Goal: Information Seeking & Learning: Learn about a topic

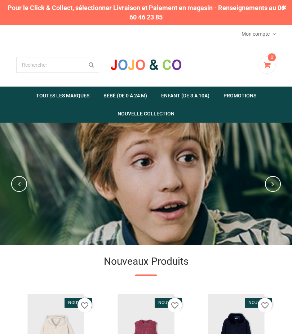
click at [0, 0] on link "  Fille" at bounding box center [0, 0] width 0 height 0
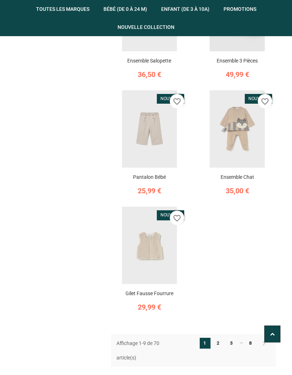
scroll to position [504, 0]
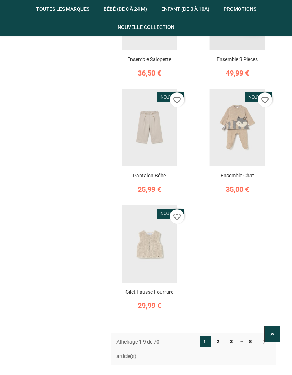
click at [217, 334] on link "2" at bounding box center [218, 341] width 11 height 11
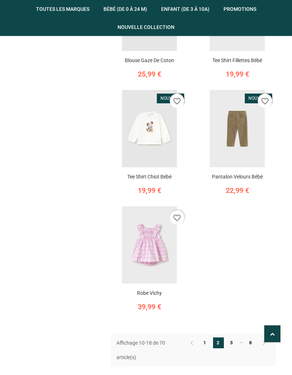
scroll to position [508, 0]
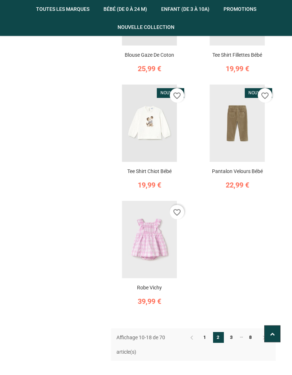
click at [233, 332] on link "3" at bounding box center [232, 337] width 11 height 11
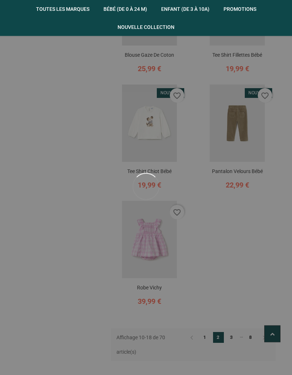
scroll to position [508, 0]
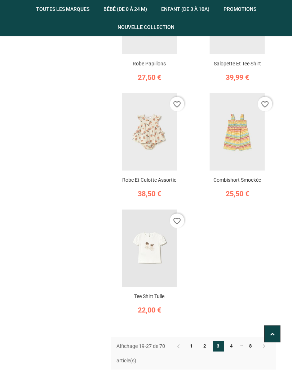
scroll to position [530, 0]
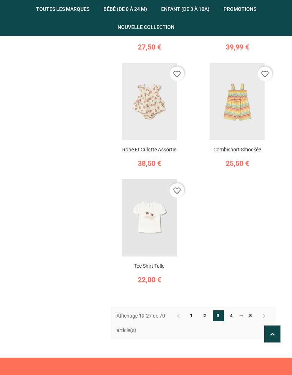
click at [233, 310] on link "4" at bounding box center [232, 315] width 11 height 11
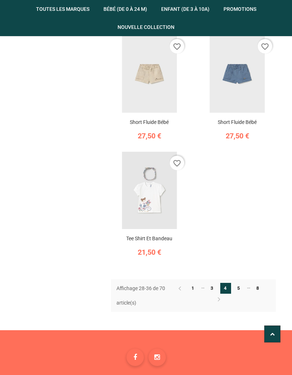
scroll to position [564, 0]
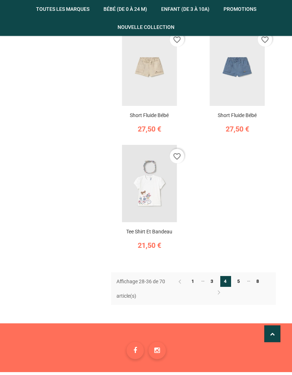
click at [241, 276] on link "5" at bounding box center [239, 281] width 11 height 11
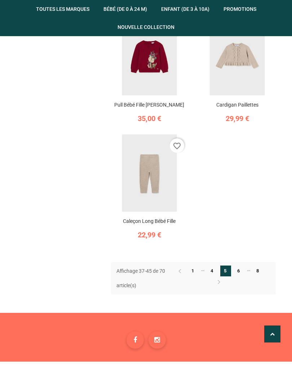
scroll to position [582, 0]
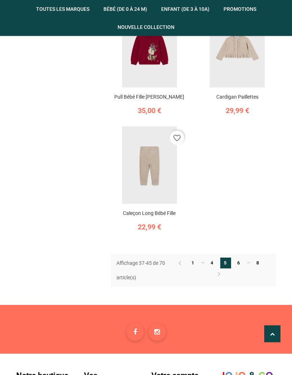
click at [243, 258] on link "6" at bounding box center [239, 263] width 11 height 11
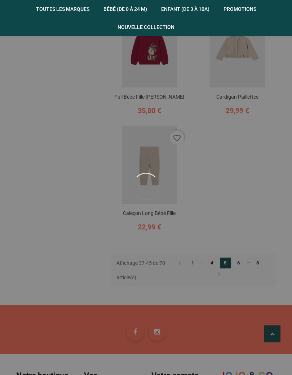
scroll to position [583, 0]
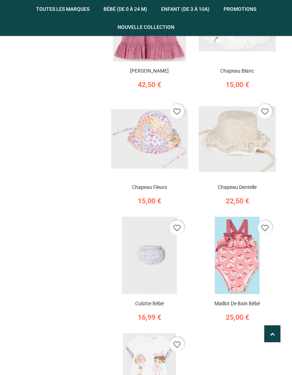
scroll to position [376, 0]
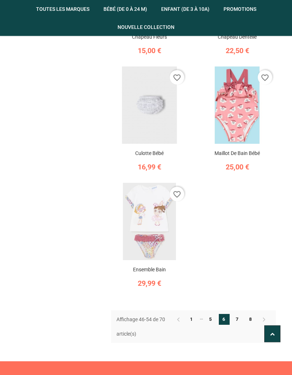
click at [237, 314] on link "7" at bounding box center [238, 319] width 11 height 11
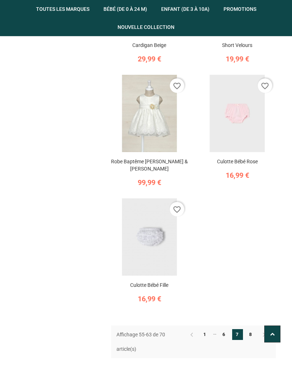
scroll to position [539, 0]
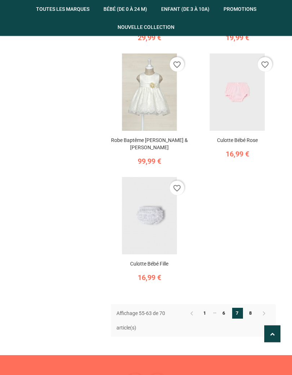
click at [252, 308] on link "8" at bounding box center [251, 313] width 11 height 11
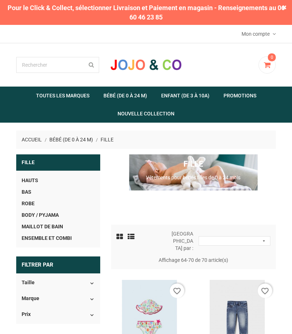
click at [44, 215] on link "Body / Pyjama" at bounding box center [58, 215] width 73 height 12
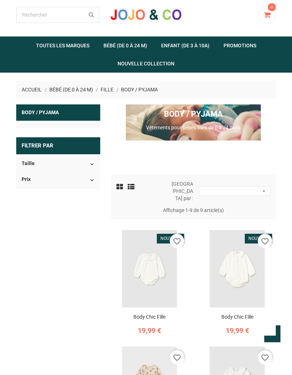
scroll to position [50, 0]
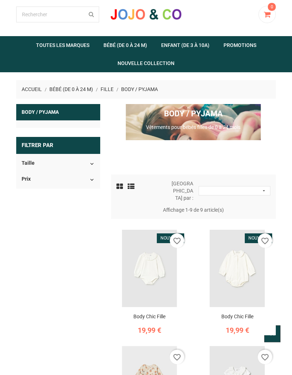
click at [95, 166] on section "Taille    0/1m (2) " at bounding box center [58, 165] width 84 height 16
click at [95, 162] on icon "" at bounding box center [92, 164] width 6 height 6
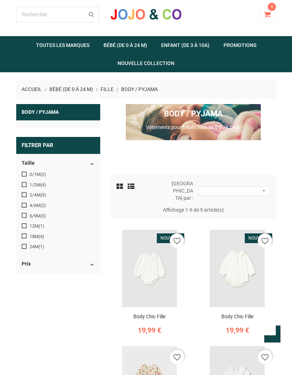
click at [26, 182] on input " 1/2m (4)" at bounding box center [24, 183] width 5 height 5
checkbox input "true"
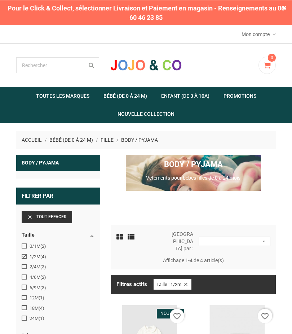
scroll to position [20, 0]
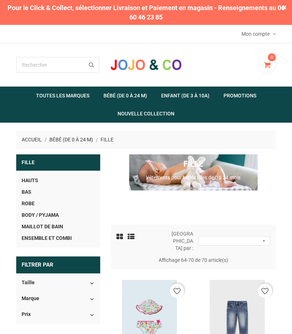
scroll to position [107, 0]
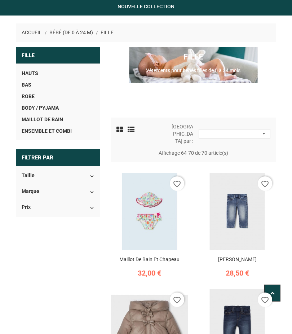
scroll to position [81, 0]
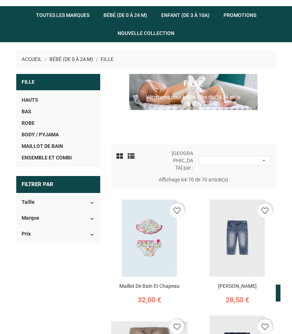
scroll to position [90, 0]
